Goal: Information Seeking & Learning: Find specific page/section

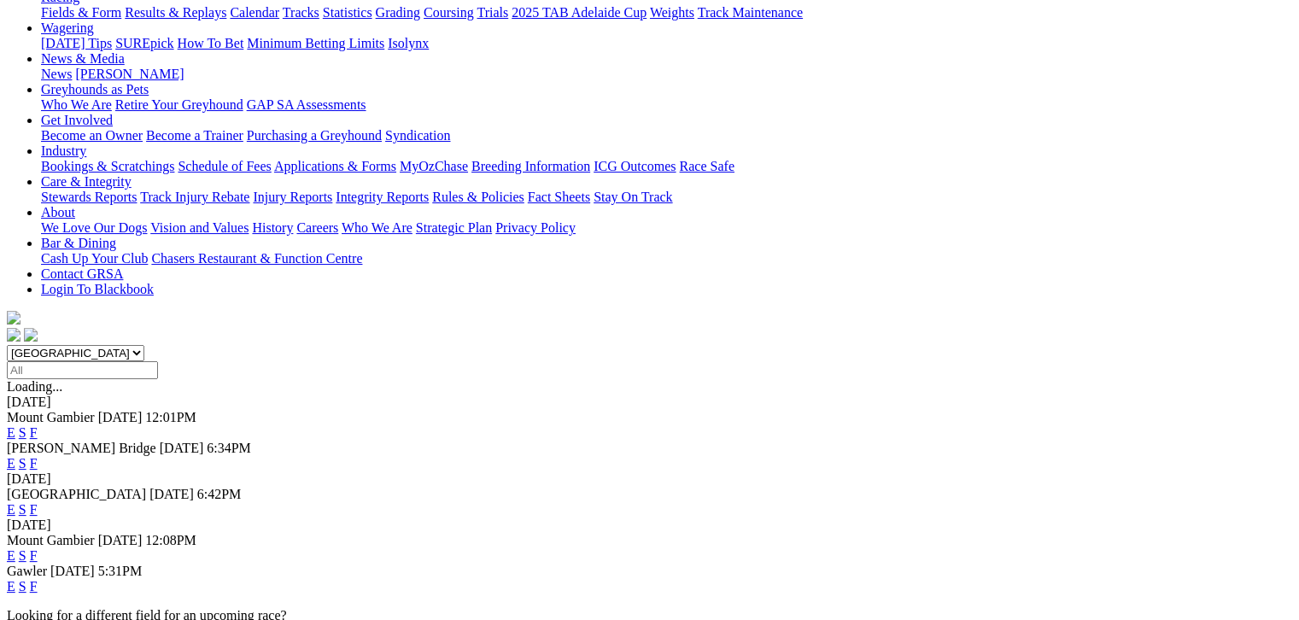
scroll to position [235, 0]
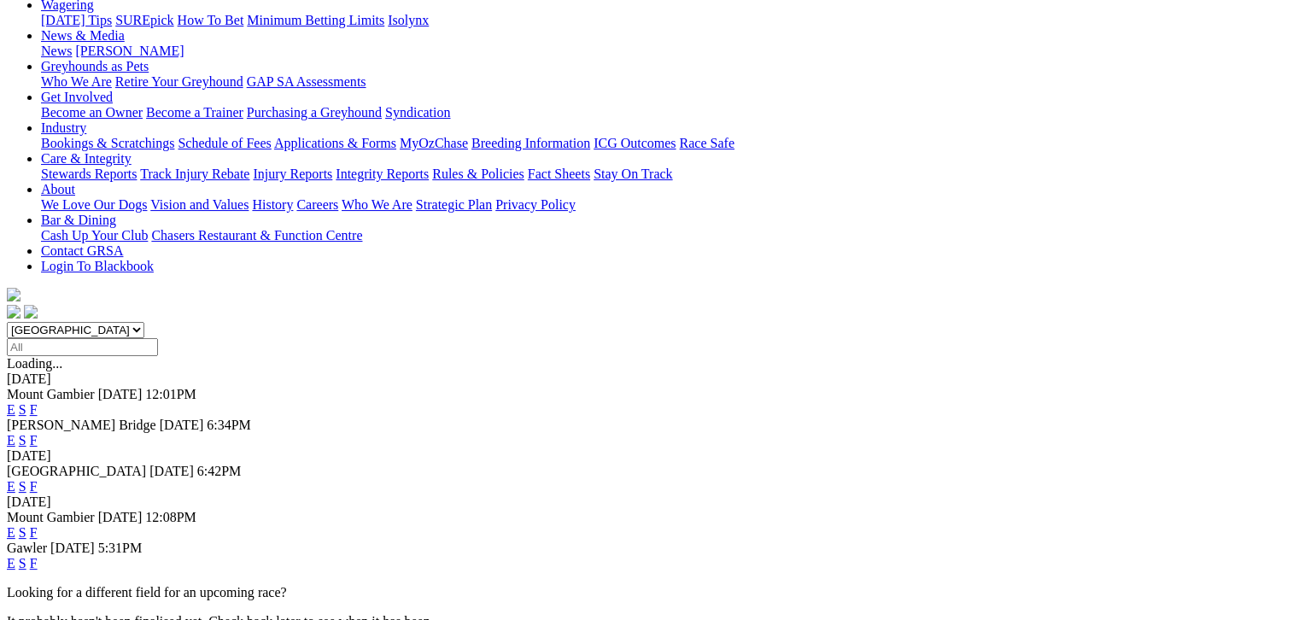
click at [38, 525] on link "F" at bounding box center [34, 532] width 8 height 15
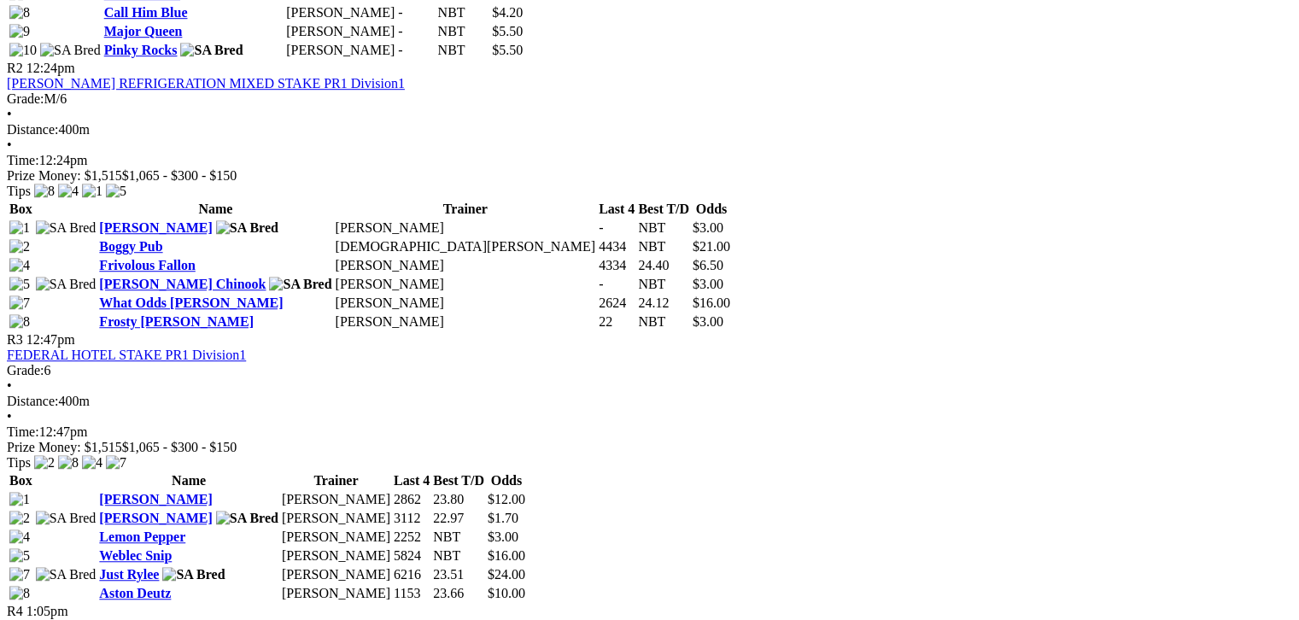
scroll to position [1516, 0]
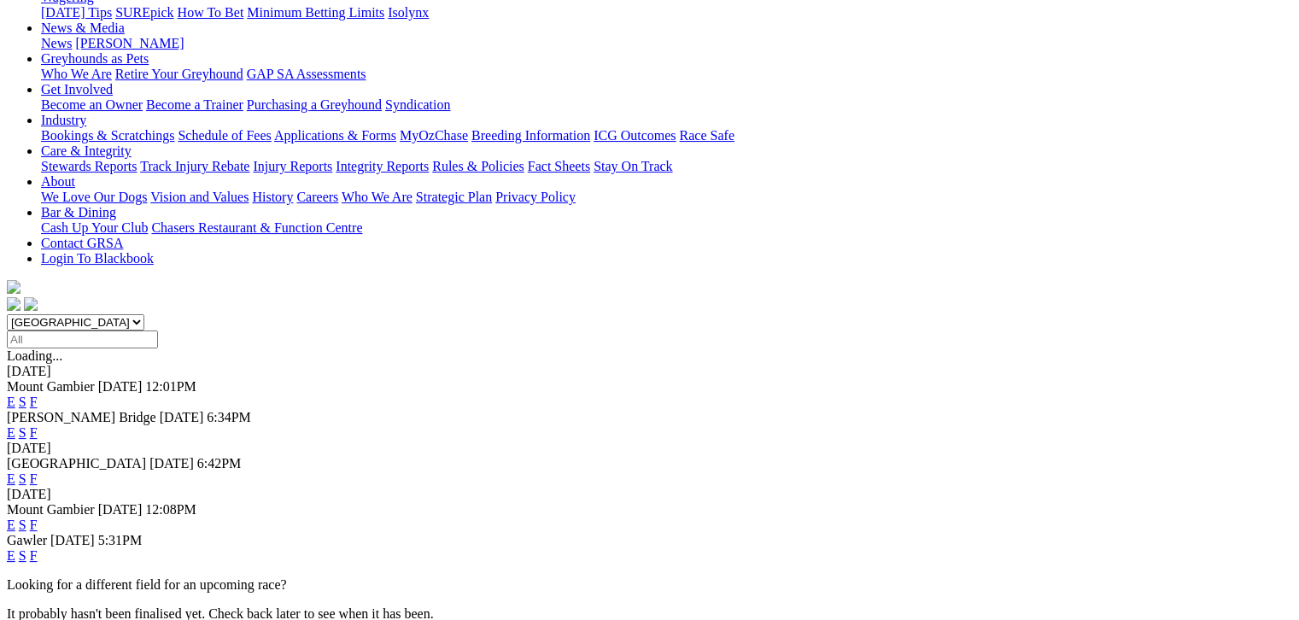
scroll to position [256, 0]
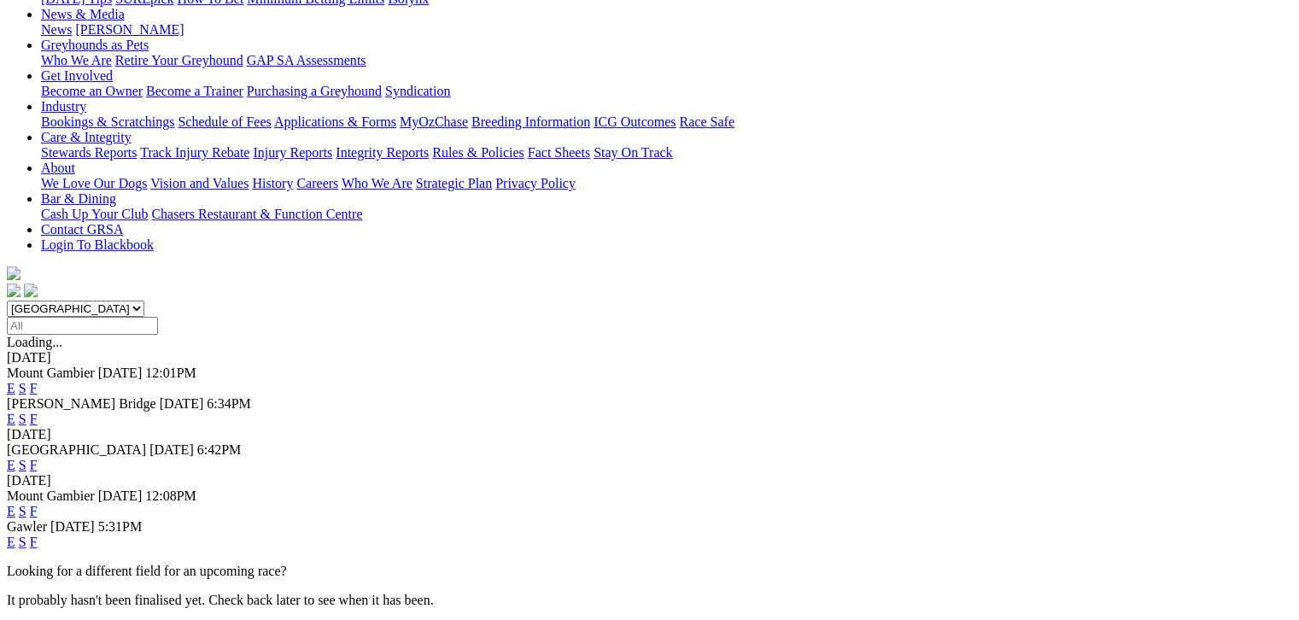
click at [26, 504] on link "S" at bounding box center [23, 511] width 8 height 15
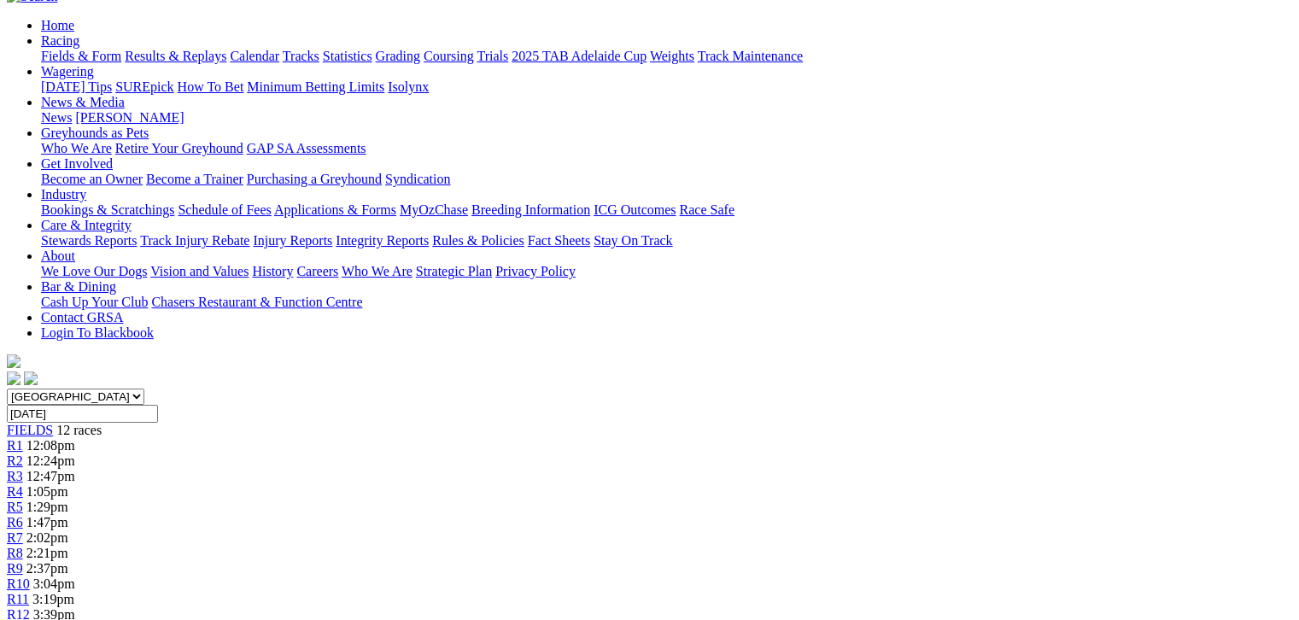
scroll to position [171, 0]
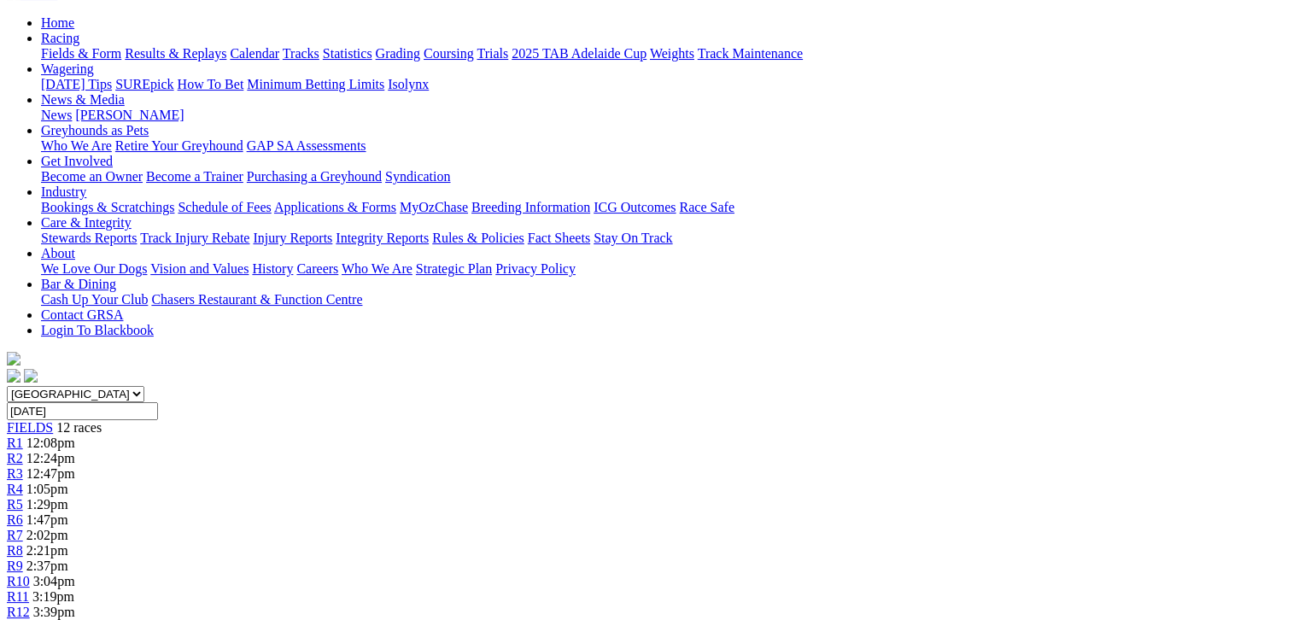
click at [742, 528] on div "R7 2:02pm" at bounding box center [649, 535] width 1285 height 15
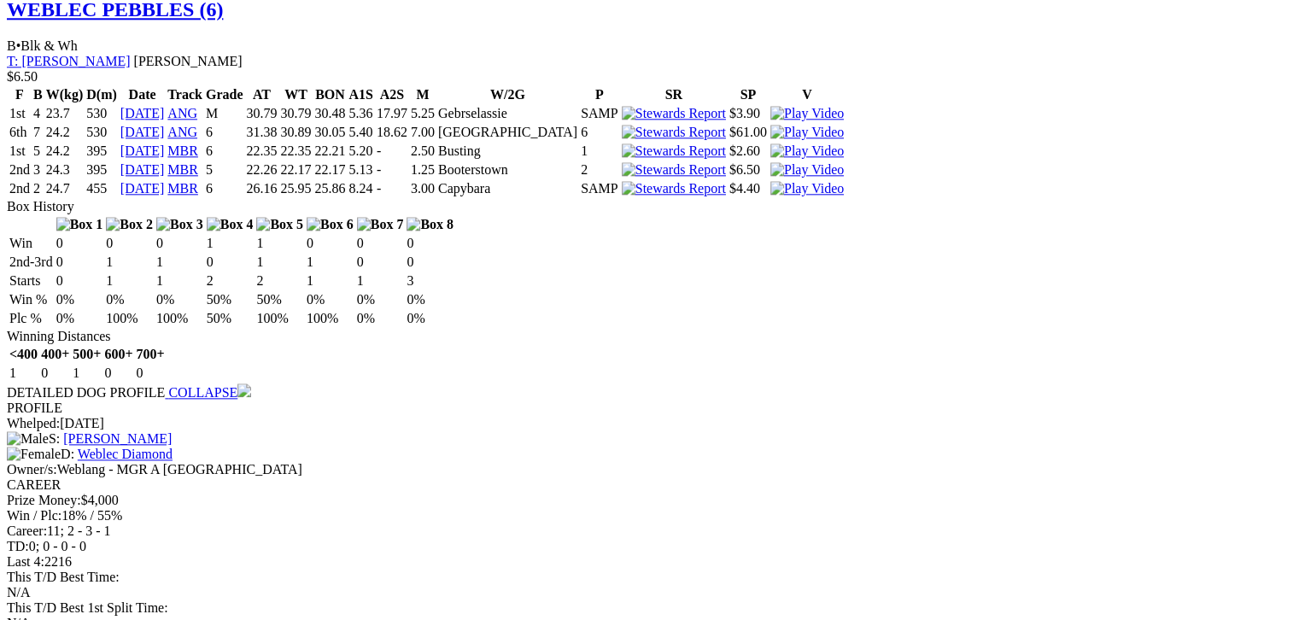
scroll to position [1964, 0]
